Goal: Information Seeking & Learning: Understand process/instructions

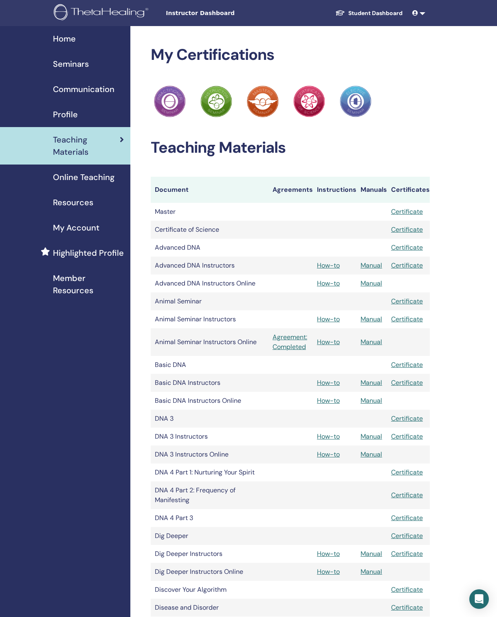
scroll to position [1247, 6]
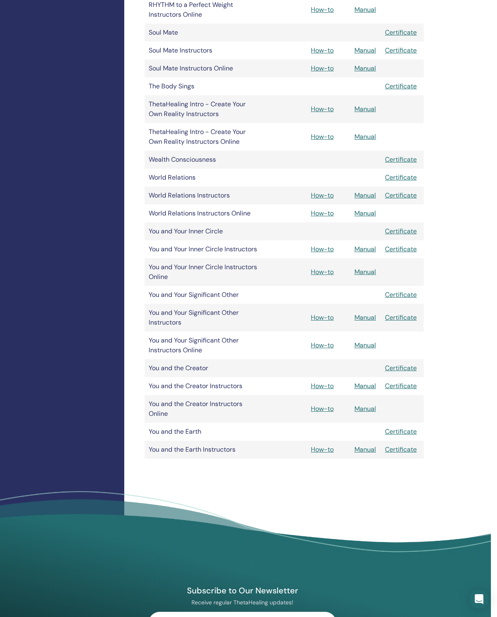
click at [370, 387] on link "Manual" at bounding box center [365, 386] width 22 height 9
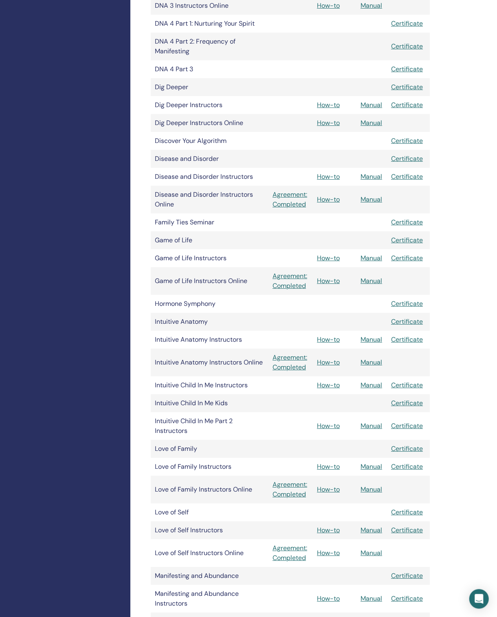
scroll to position [445, 0]
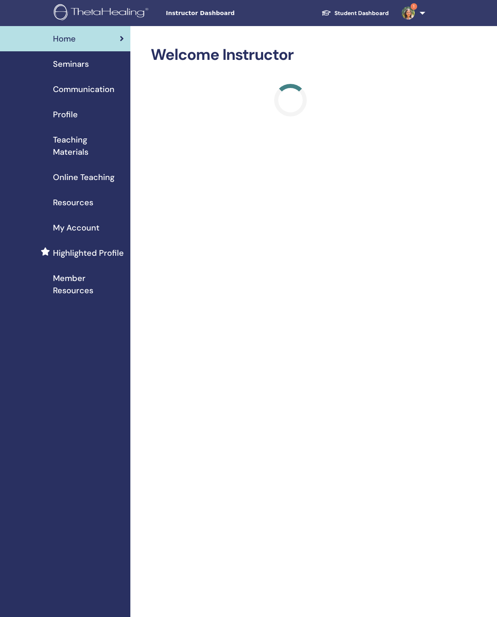
scroll to position [14, 0]
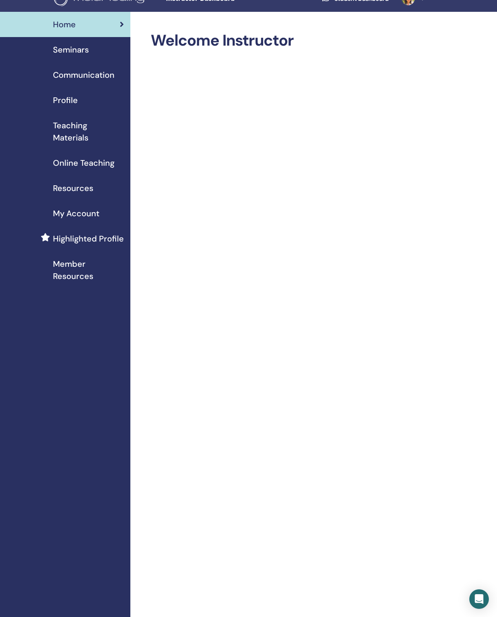
click at [80, 139] on span "Teaching Materials" at bounding box center [88, 131] width 71 height 24
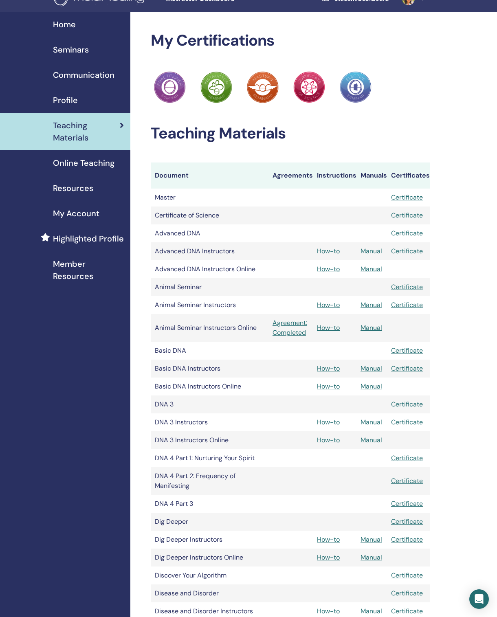
scroll to position [14, 0]
click at [95, 169] on span "Online Teaching" at bounding box center [84, 163] width 62 height 12
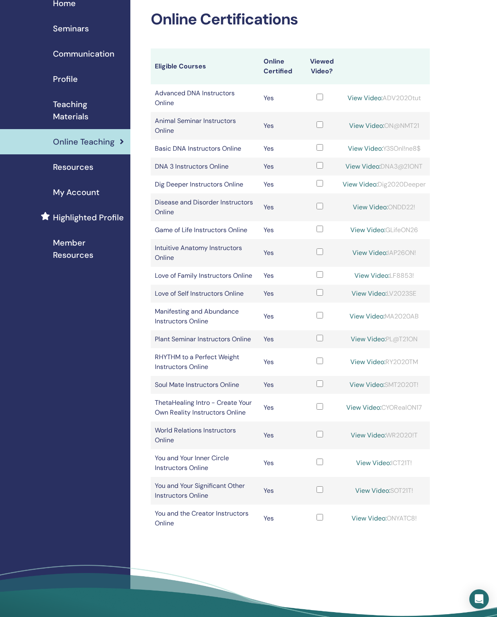
scroll to position [34, 0]
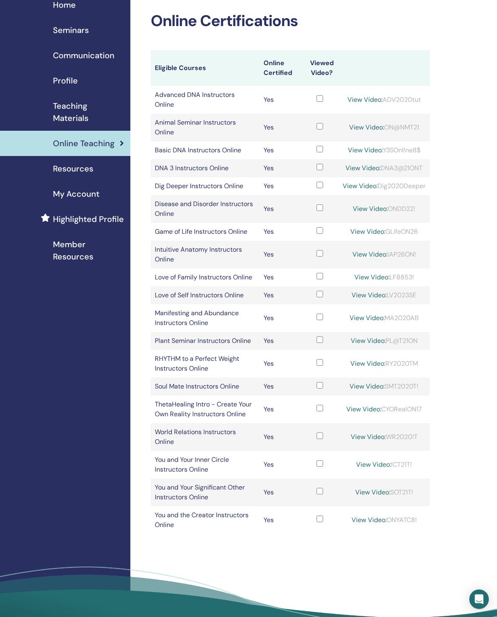
click at [412, 515] on div "View Video: ONYATC8!" at bounding box center [384, 520] width 83 height 10
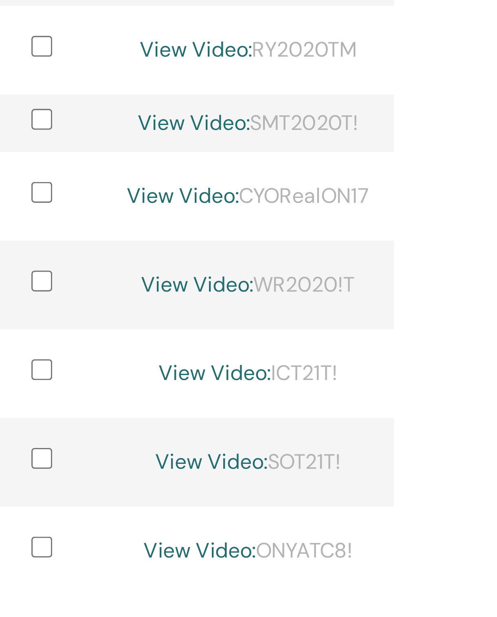
copy table "Eligible Courses Online Certified Viewed Video? Advanced DNA Instructors Online…"
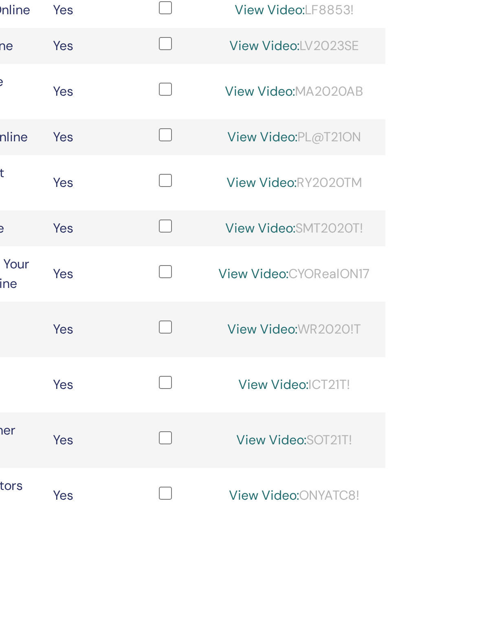
scroll to position [66, 6]
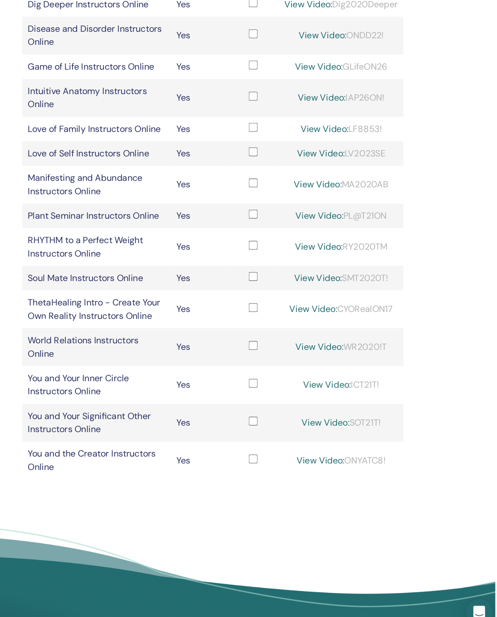
click at [346, 484] on link "View Video:" at bounding box center [363, 488] width 35 height 9
